Goal: Find specific page/section: Find specific page/section

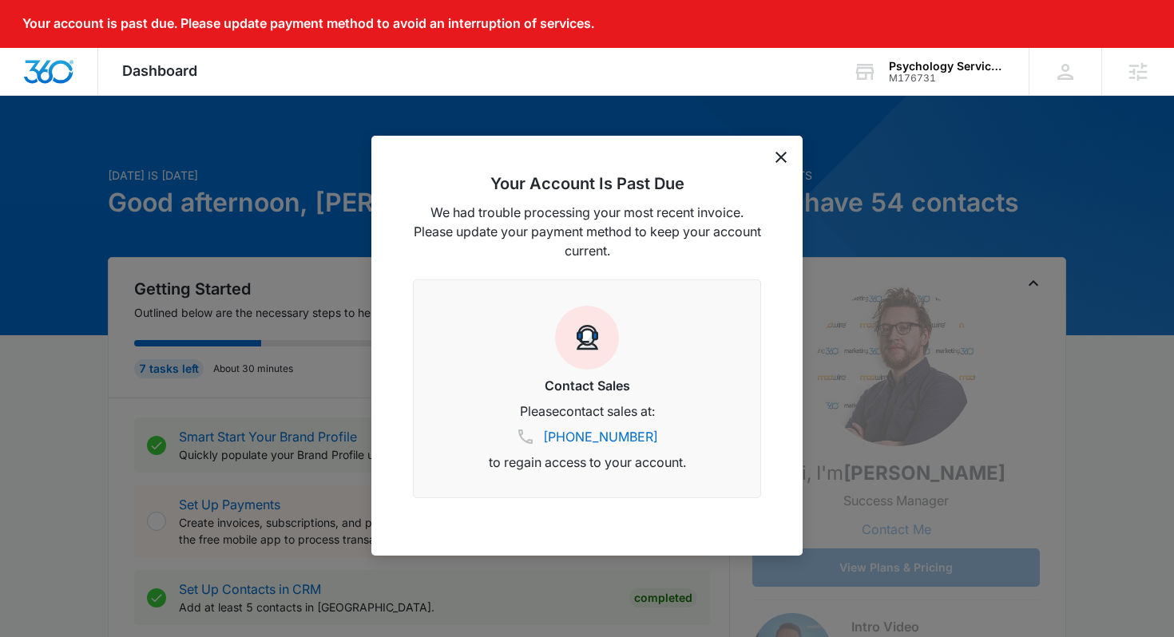
click at [794, 151] on div "Your Account Is Past Due We had trouble processing your most recent invoice. Pl…" at bounding box center [586, 346] width 431 height 420
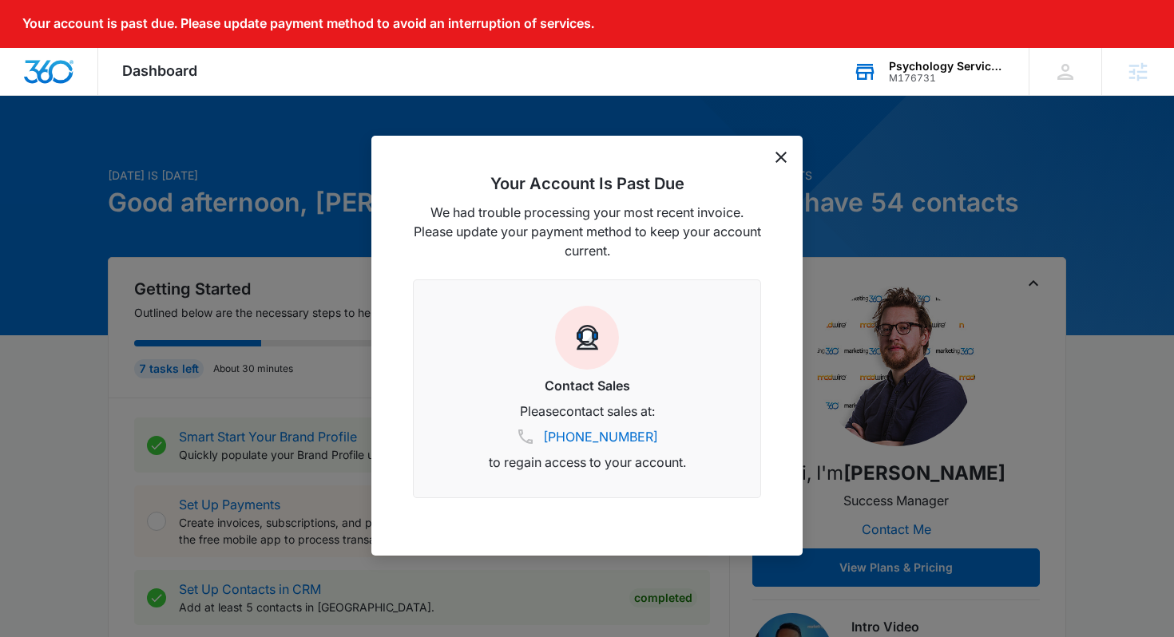
click at [898, 94] on div "Psychology Services of [US_STATE] M176731 Your Accounts View All" at bounding box center [929, 71] width 200 height 47
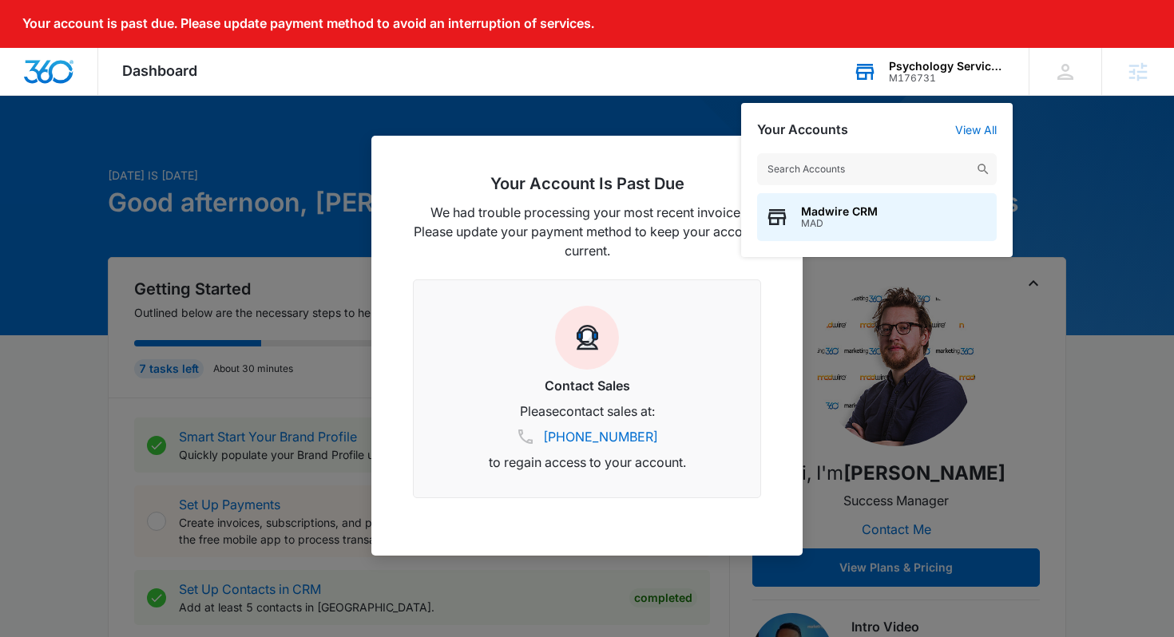
click at [905, 80] on div "M176731" at bounding box center [947, 78] width 117 height 11
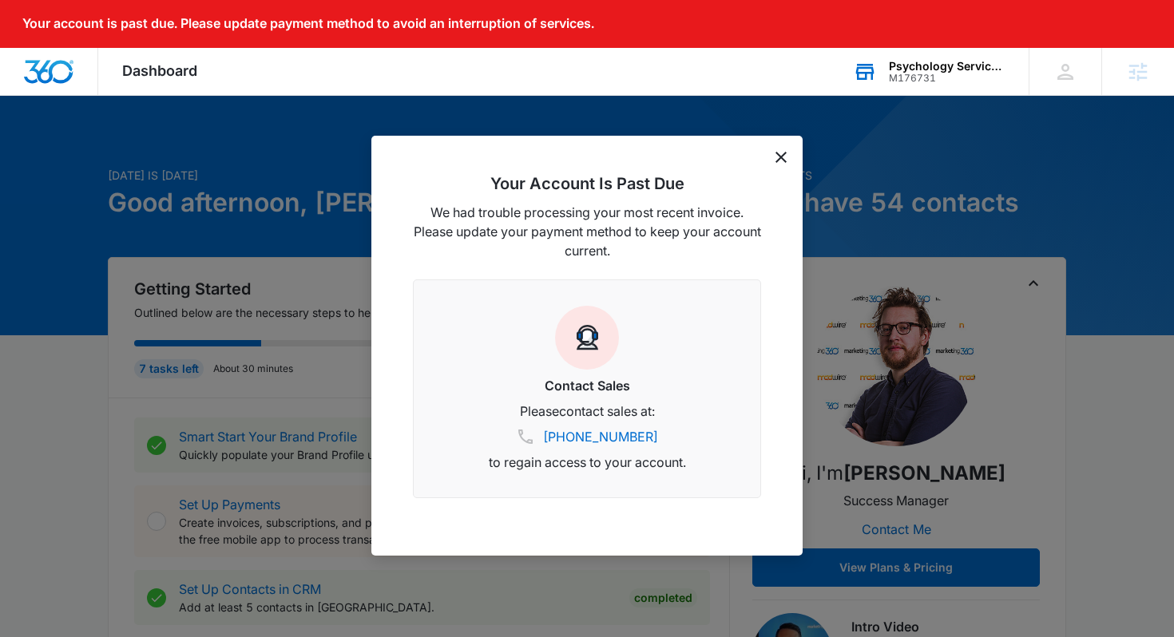
click at [911, 77] on div "M176731" at bounding box center [947, 78] width 117 height 11
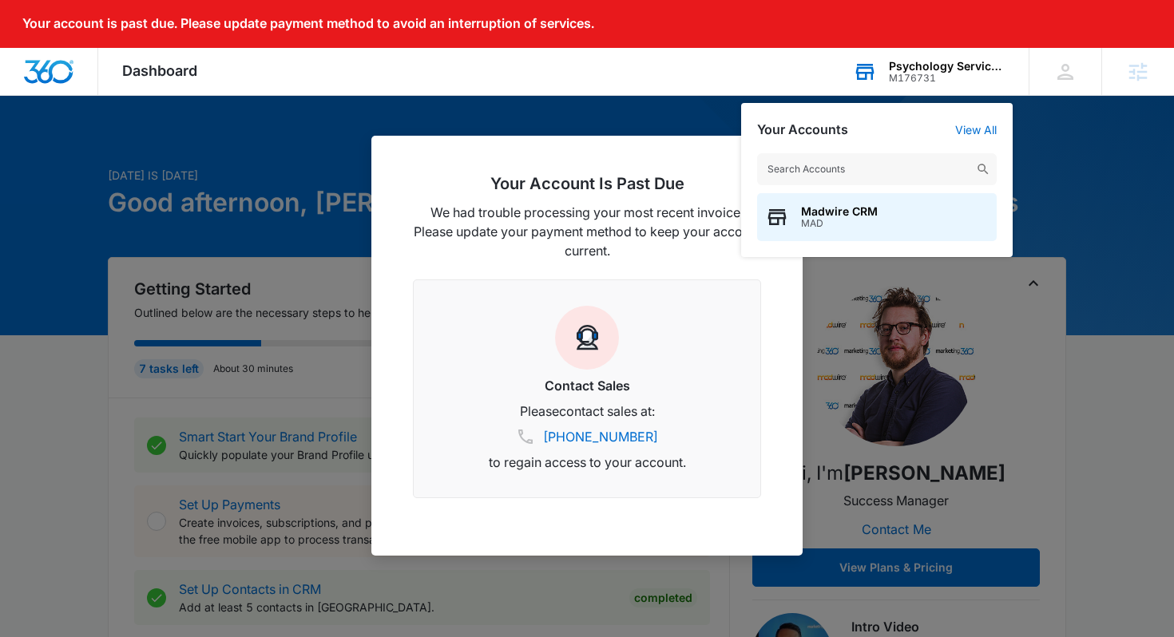
click at [894, 162] on input "text" at bounding box center [876, 169] width 239 height 32
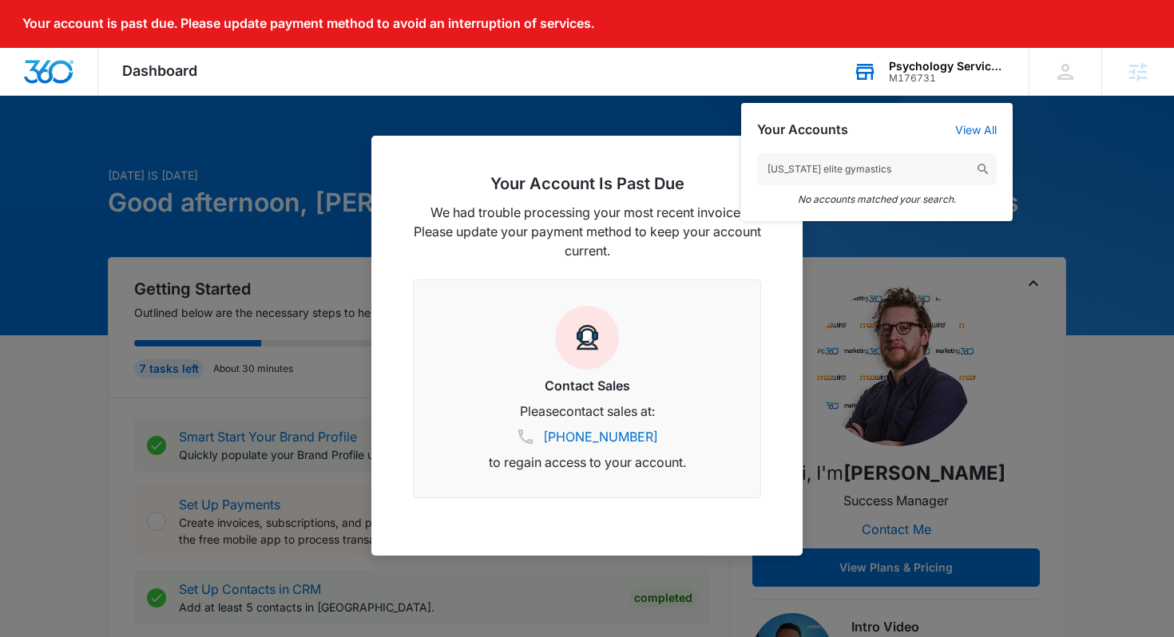
click at [841, 172] on input "[US_STATE] elite gymastics" at bounding box center [876, 169] width 239 height 32
drag, startPoint x: 841, startPoint y: 172, endPoint x: 809, endPoint y: 170, distance: 32.0
click at [809, 170] on input "[US_STATE] elite gymastics" at bounding box center [876, 169] width 239 height 32
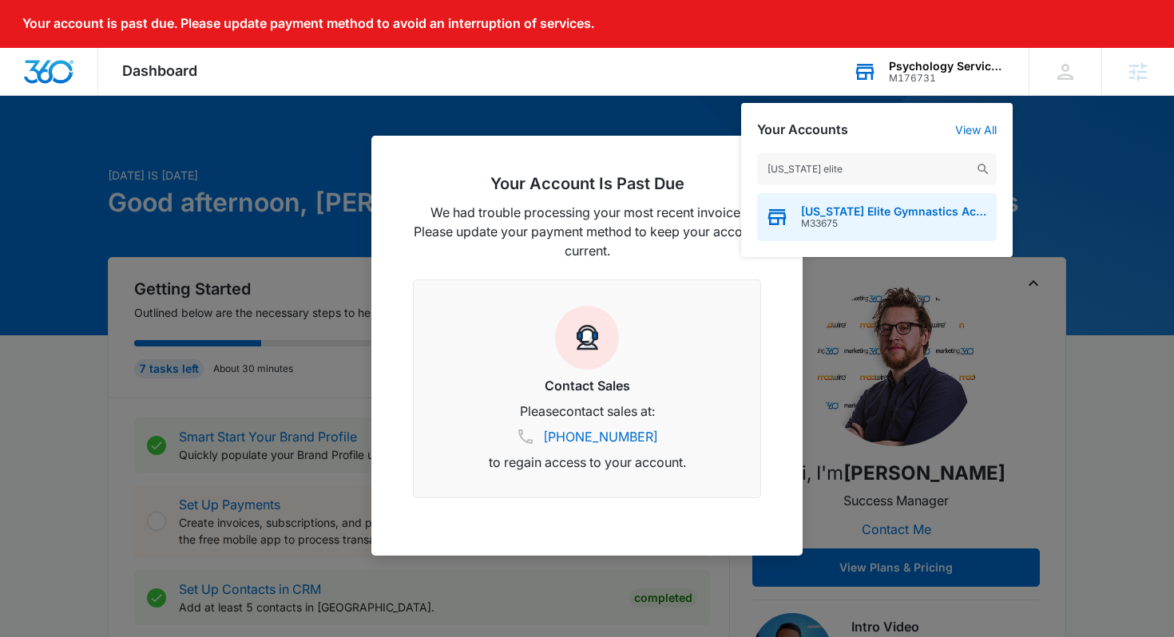
type input "[US_STATE] elite"
click at [835, 222] on span "M33675" at bounding box center [895, 223] width 188 height 11
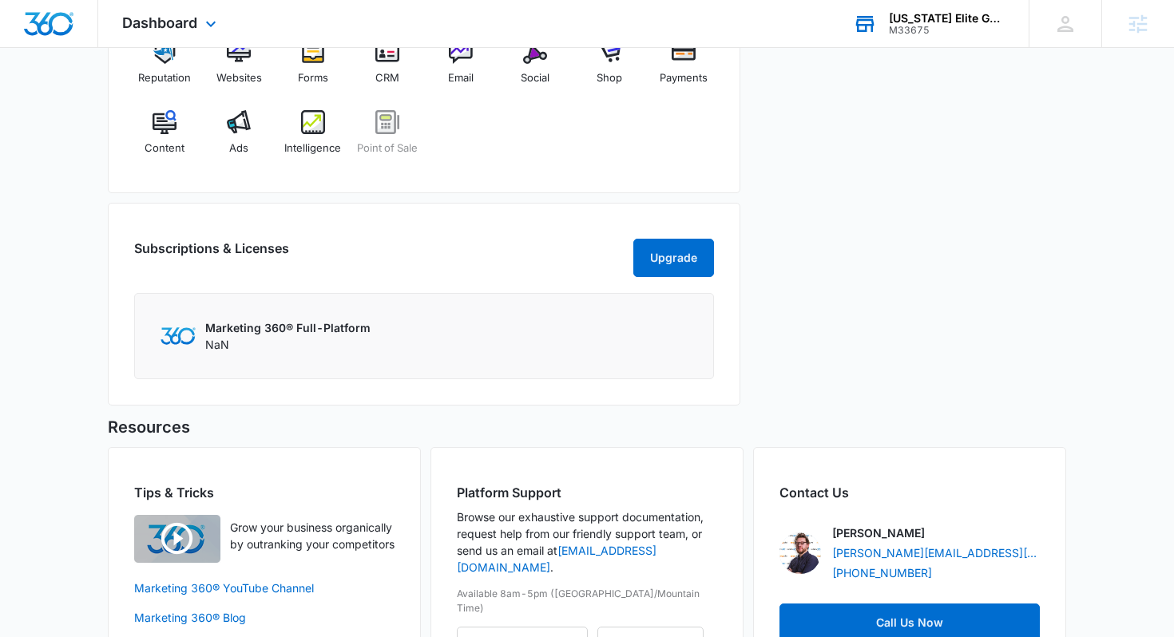
scroll to position [722, 0]
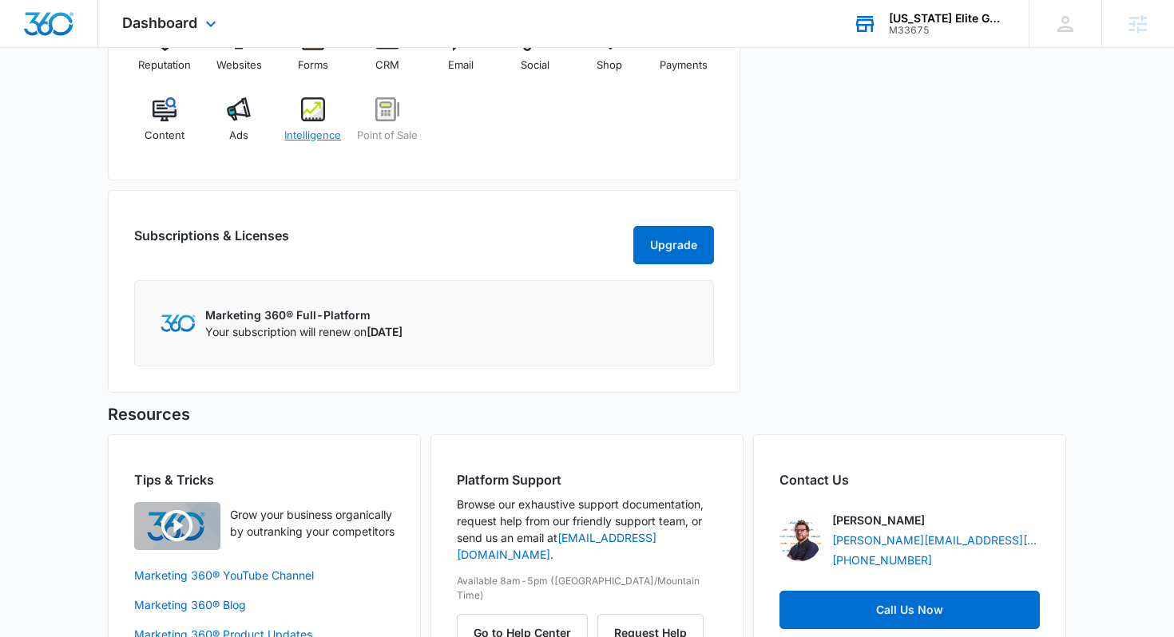
click at [319, 128] on span "Intelligence" at bounding box center [312, 136] width 57 height 16
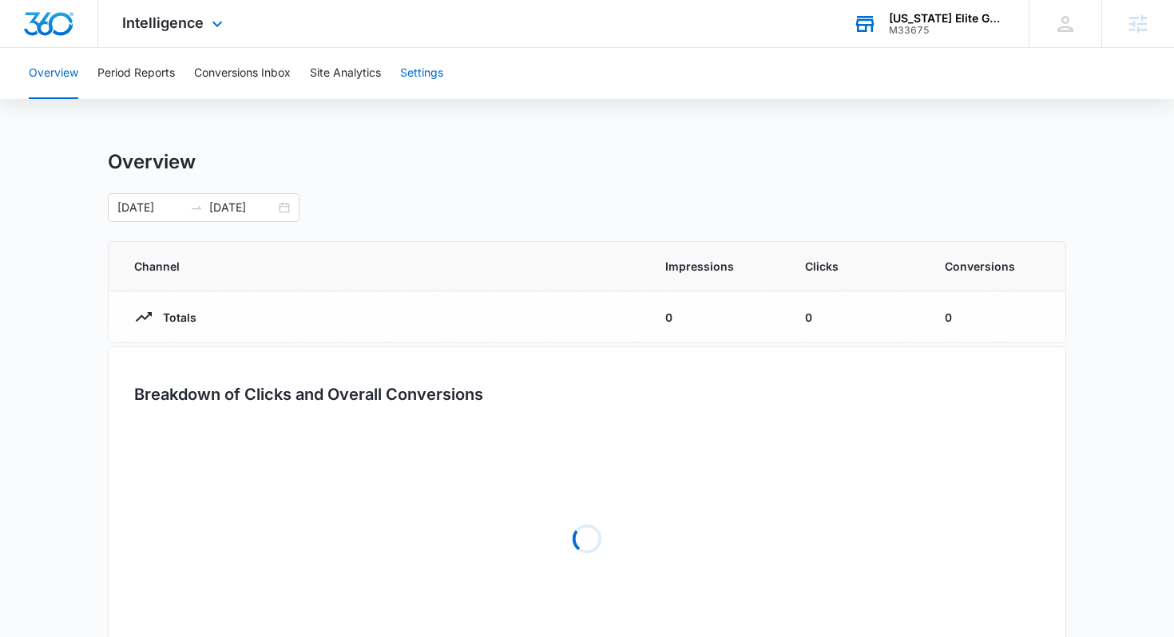
click at [419, 69] on button "Settings" at bounding box center [421, 73] width 43 height 51
